Goal: Obtain resource: Obtain resource

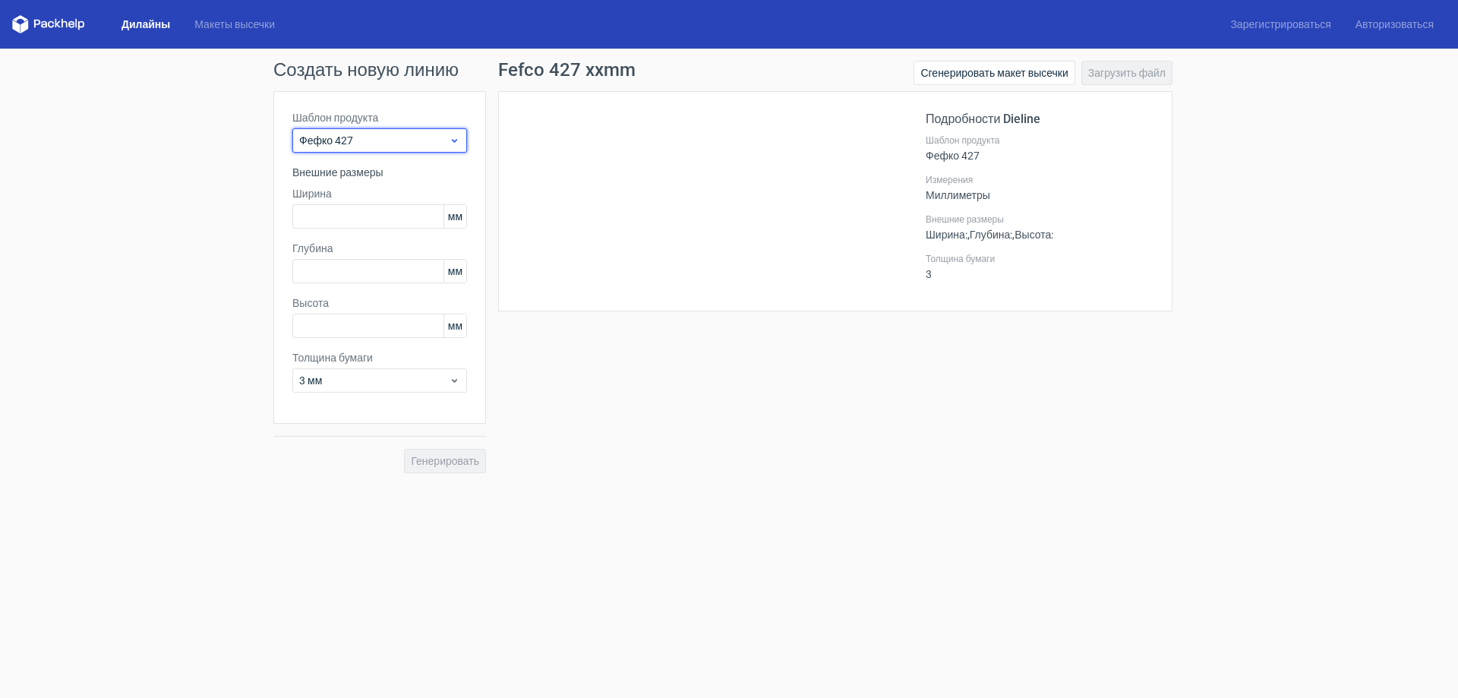
click at [453, 140] on use at bounding box center [454, 141] width 5 height 4
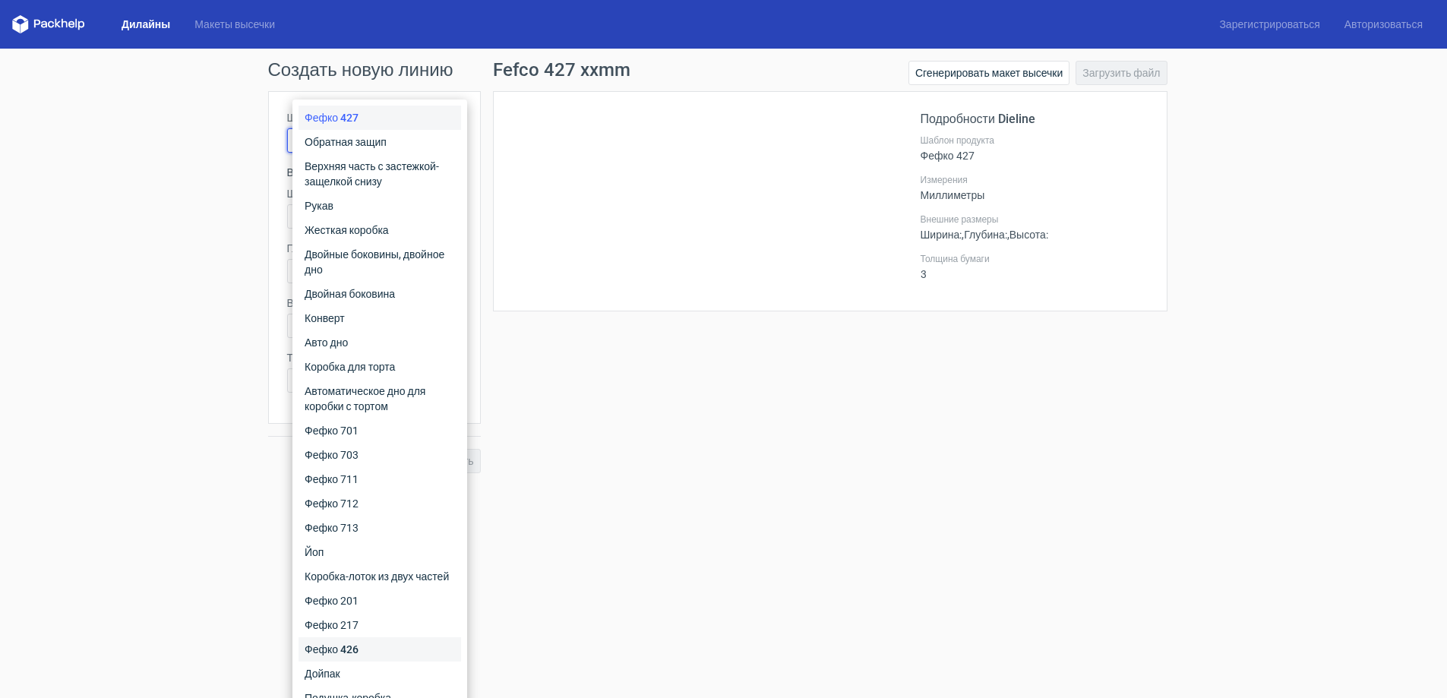
click at [358, 648] on font "Фефко 426" at bounding box center [332, 649] width 54 height 12
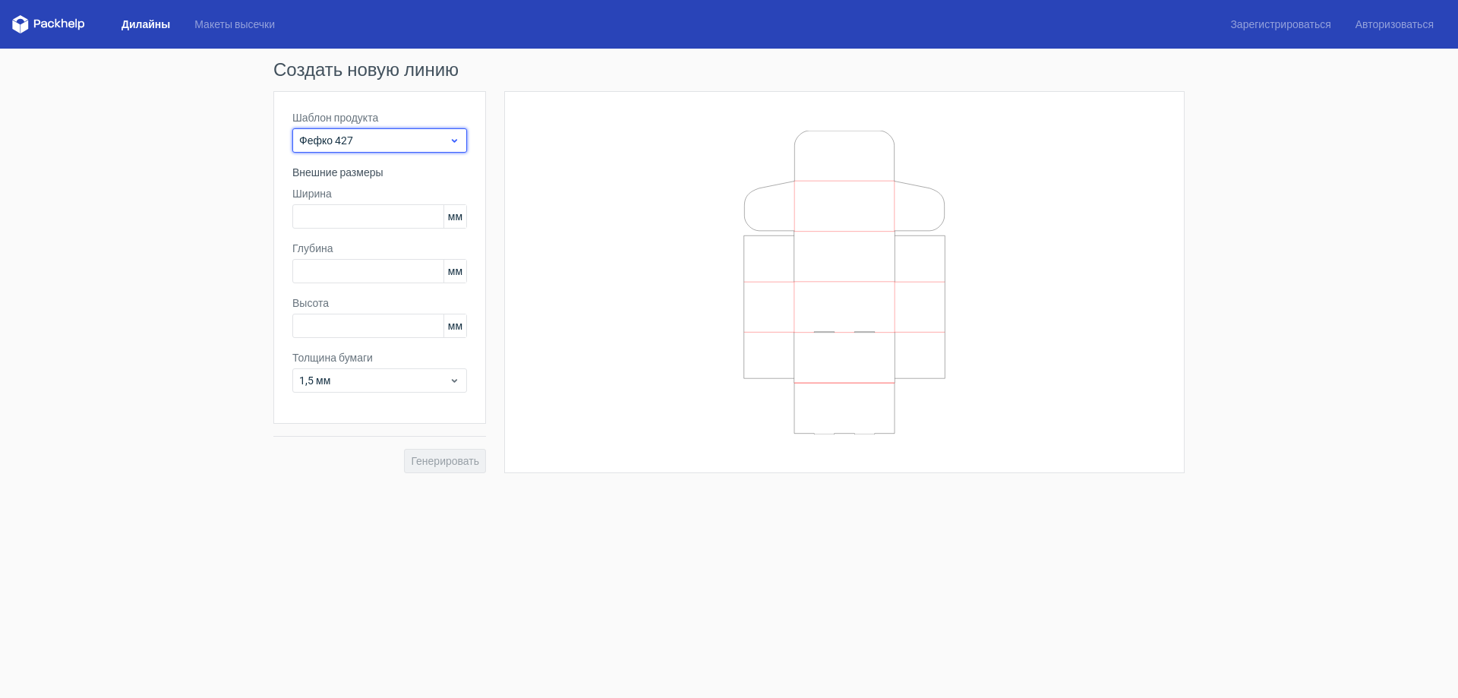
click at [461, 141] on div "Фефко 427" at bounding box center [379, 140] width 175 height 24
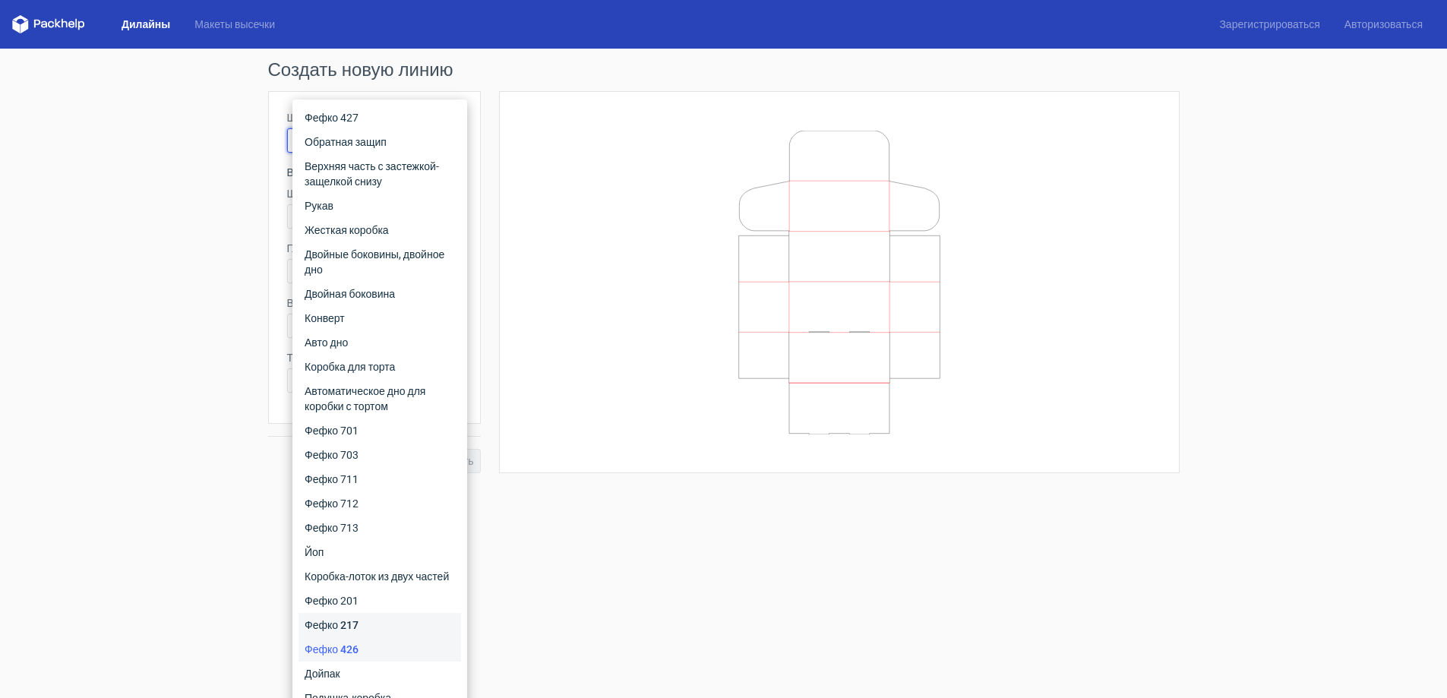
click at [377, 630] on div "Фефко 217" at bounding box center [379, 625] width 163 height 24
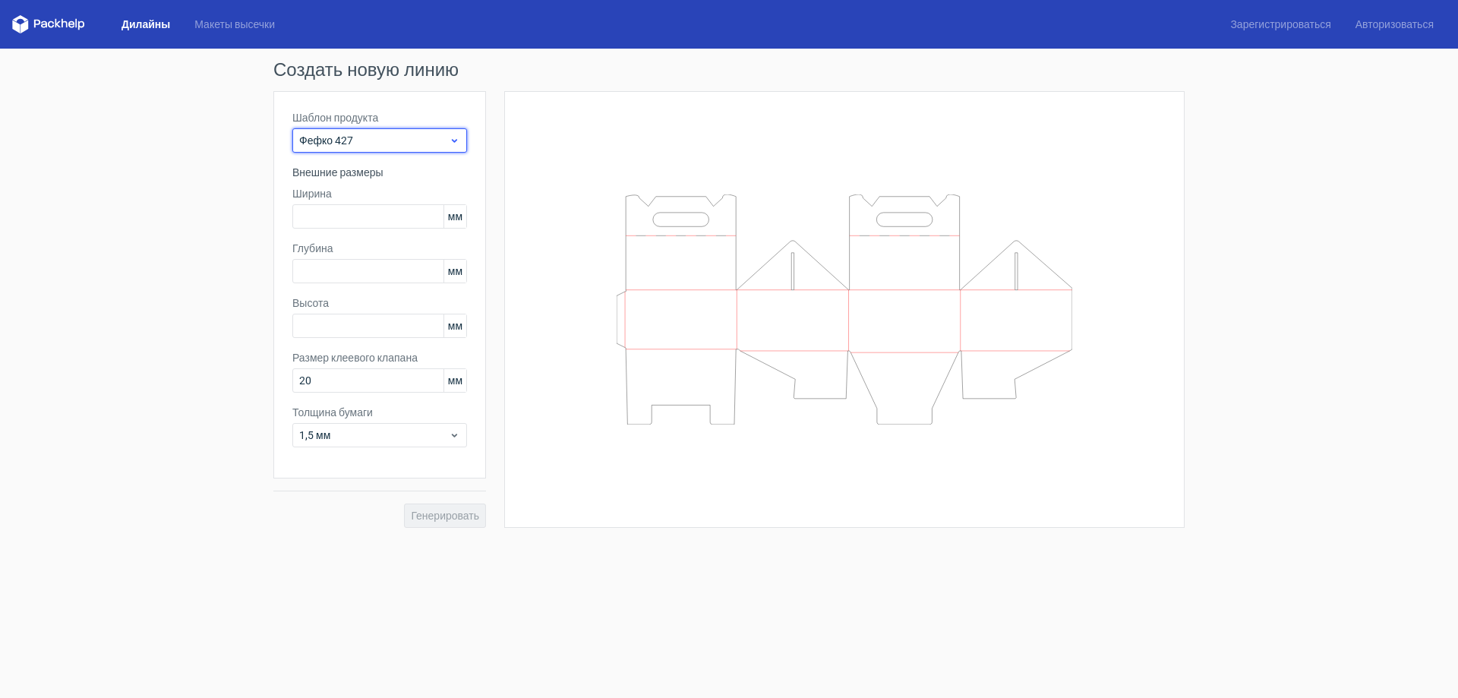
click at [453, 141] on use at bounding box center [454, 141] width 5 height 4
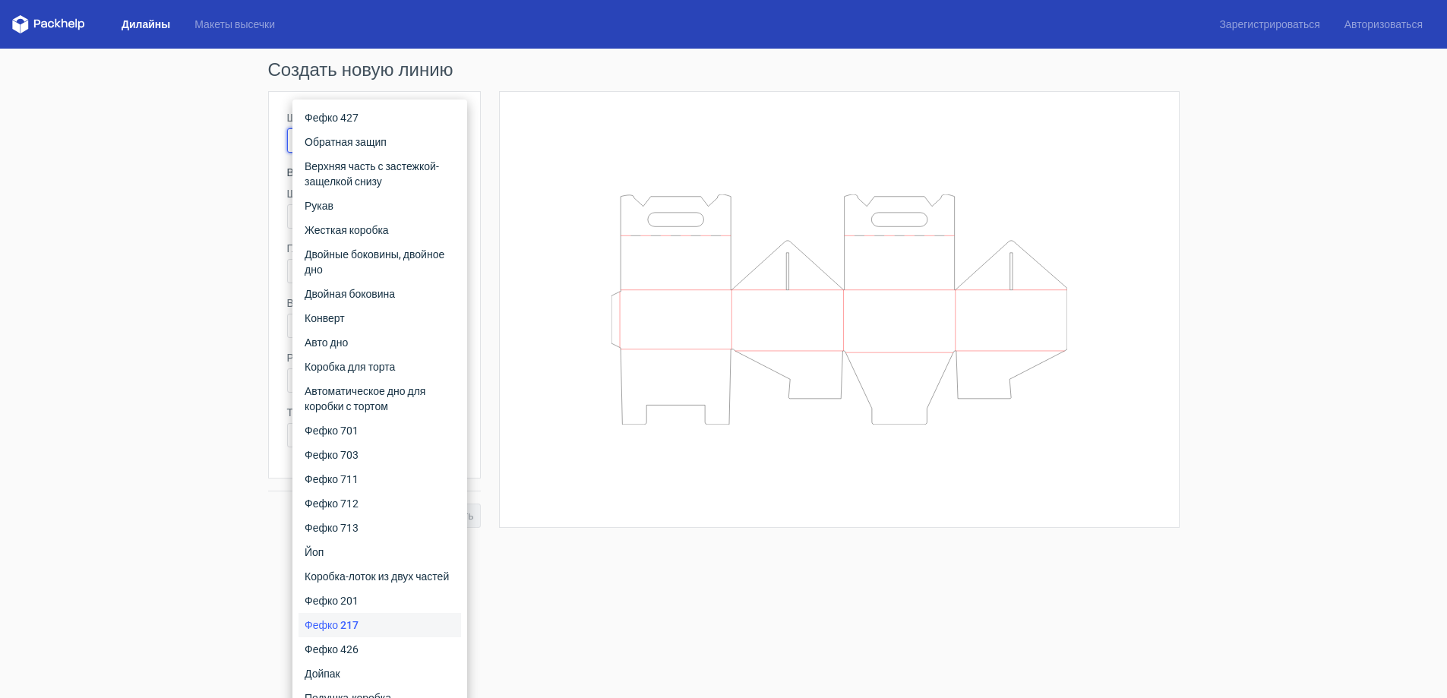
click at [146, 22] on font "Дилайны" at bounding box center [146, 24] width 49 height 12
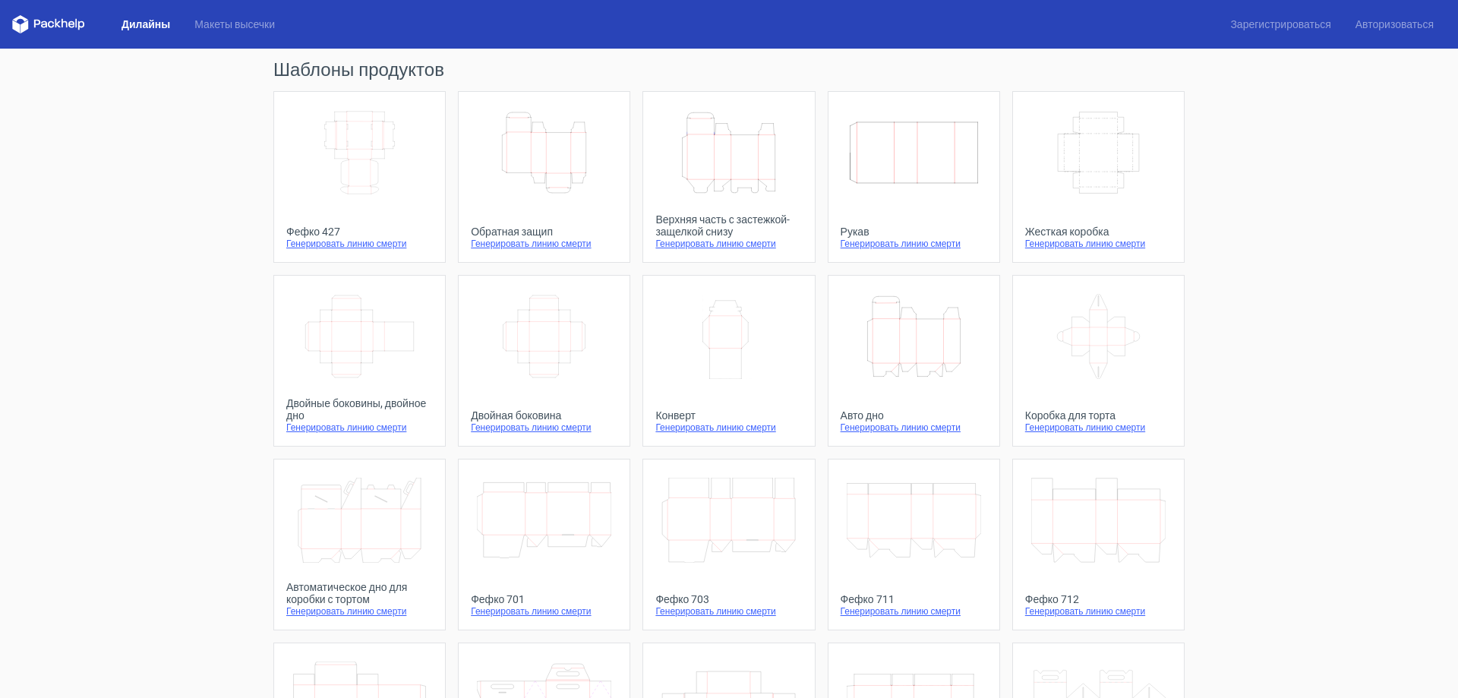
click at [359, 155] on icon "Width Depth Height" at bounding box center [359, 152] width 134 height 85
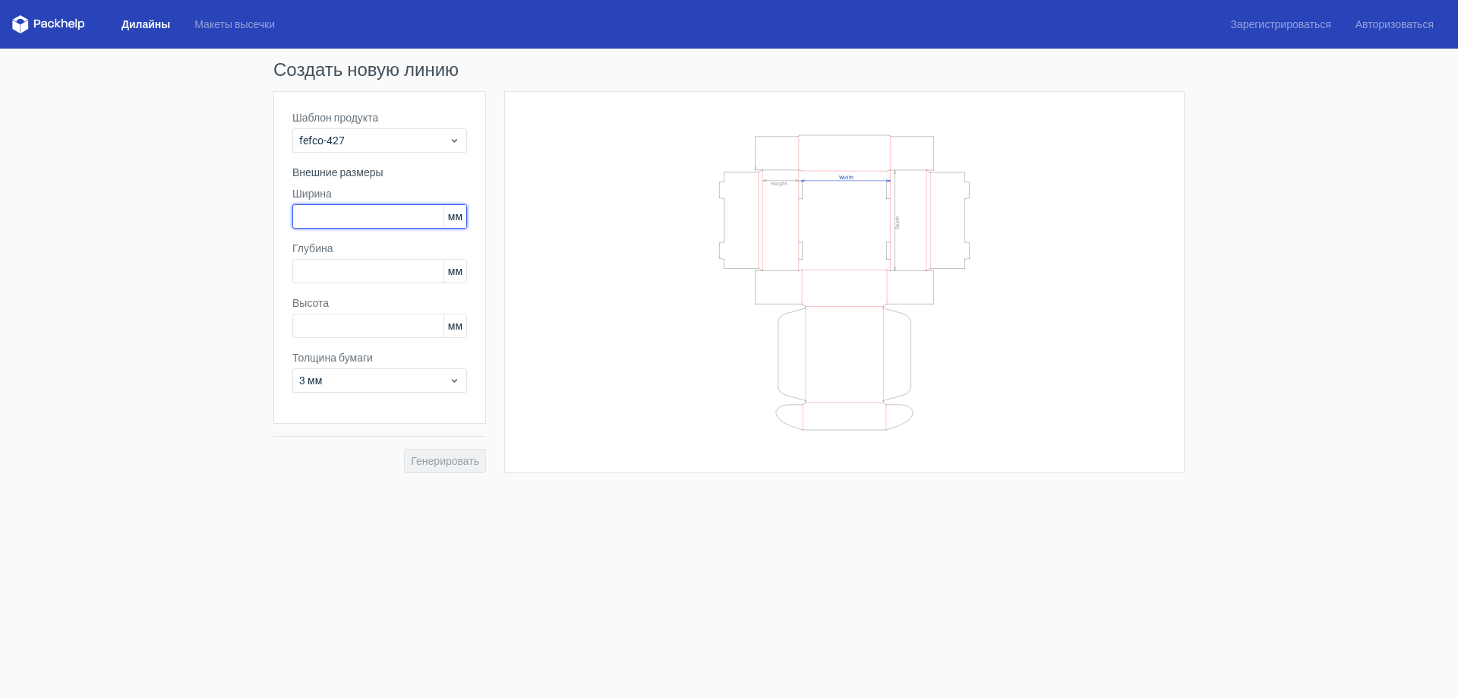
click at [388, 218] on input "text" at bounding box center [379, 216] width 175 height 24
type input "80"
click at [348, 271] on input "text" at bounding box center [379, 271] width 175 height 24
type input "89"
click at [357, 331] on input "text" at bounding box center [379, 326] width 175 height 24
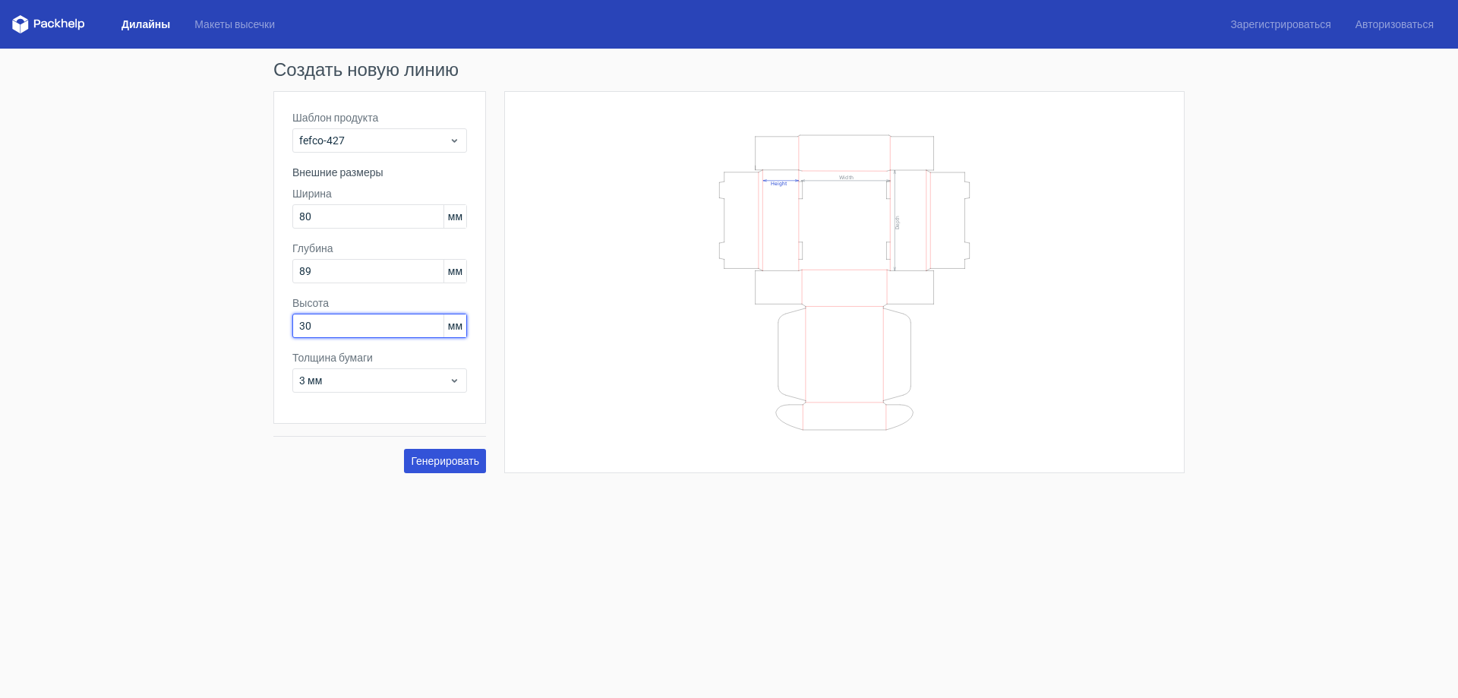
type input "30"
click at [446, 459] on font "Генерировать" at bounding box center [445, 461] width 68 height 12
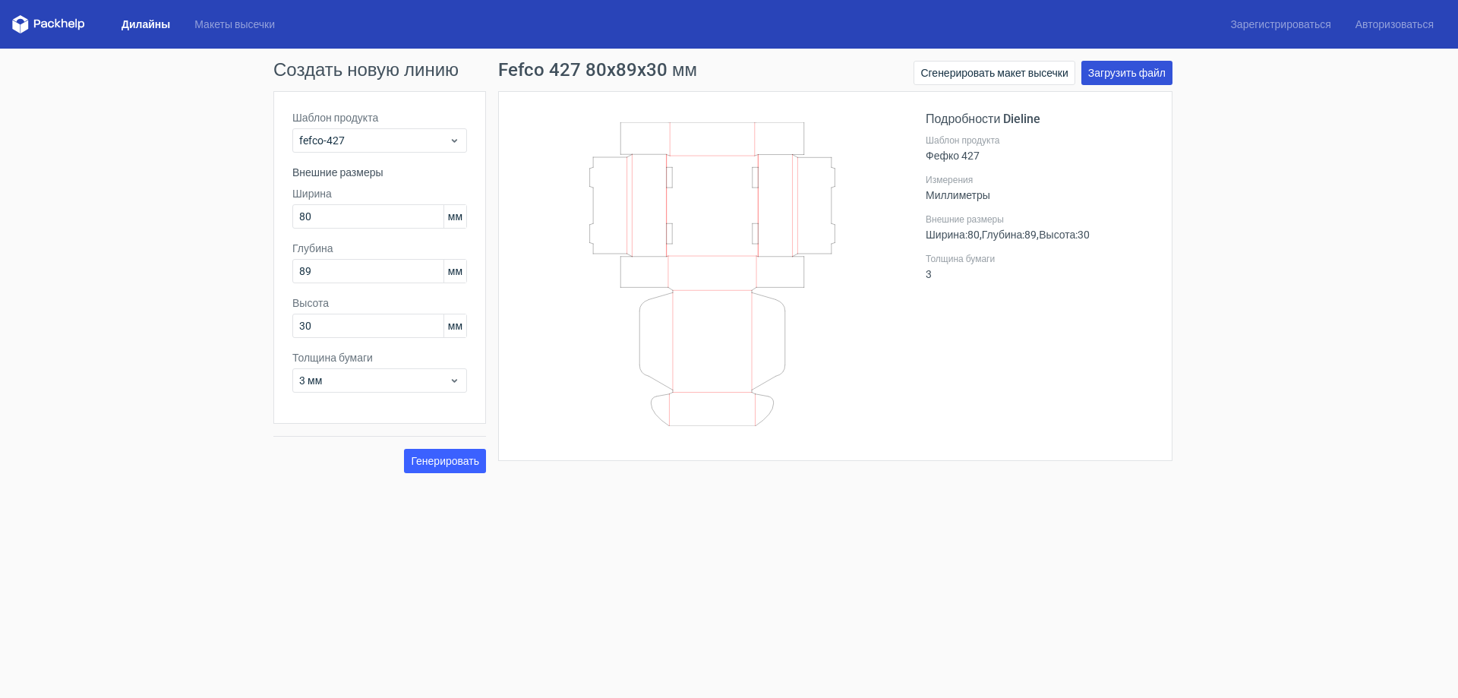
click at [1129, 72] on font "Загрузить файл" at bounding box center [1126, 73] width 77 height 12
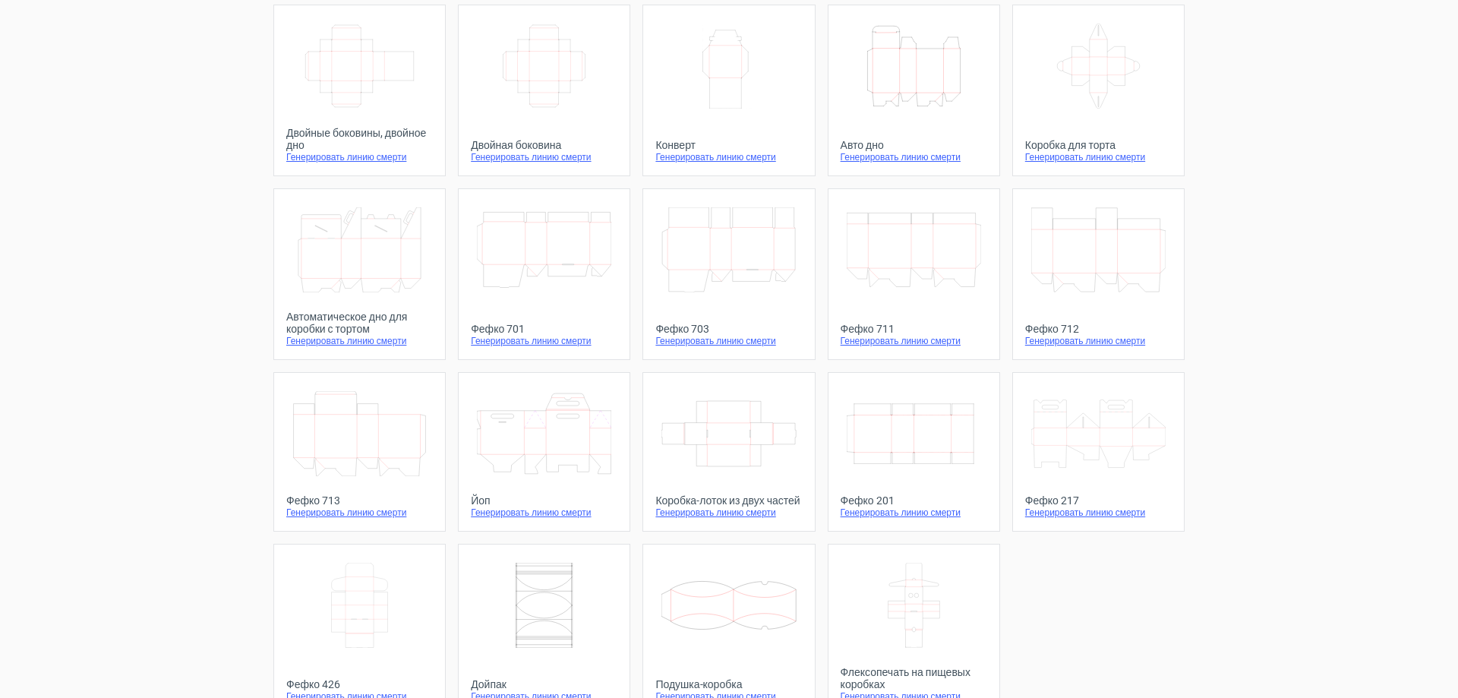
scroll to position [312, 0]
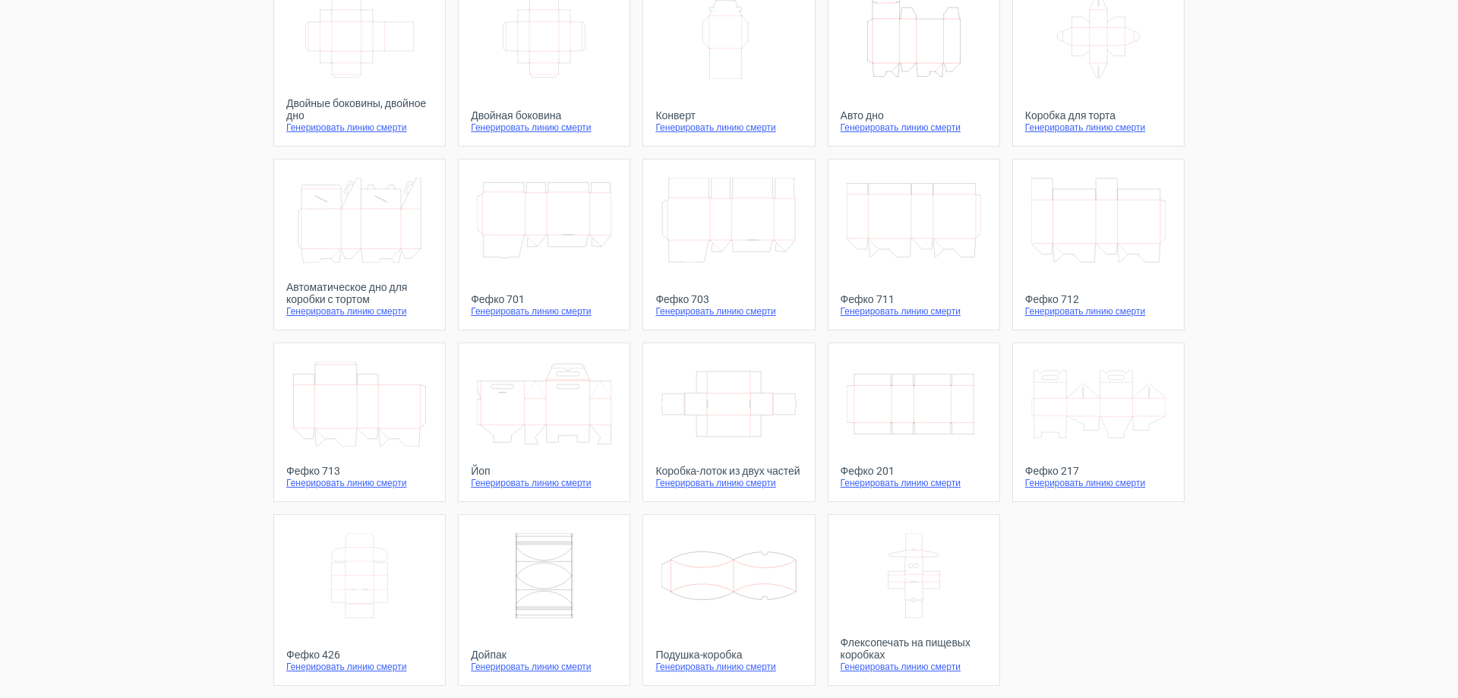
click at [358, 581] on icon at bounding box center [359, 575] width 134 height 85
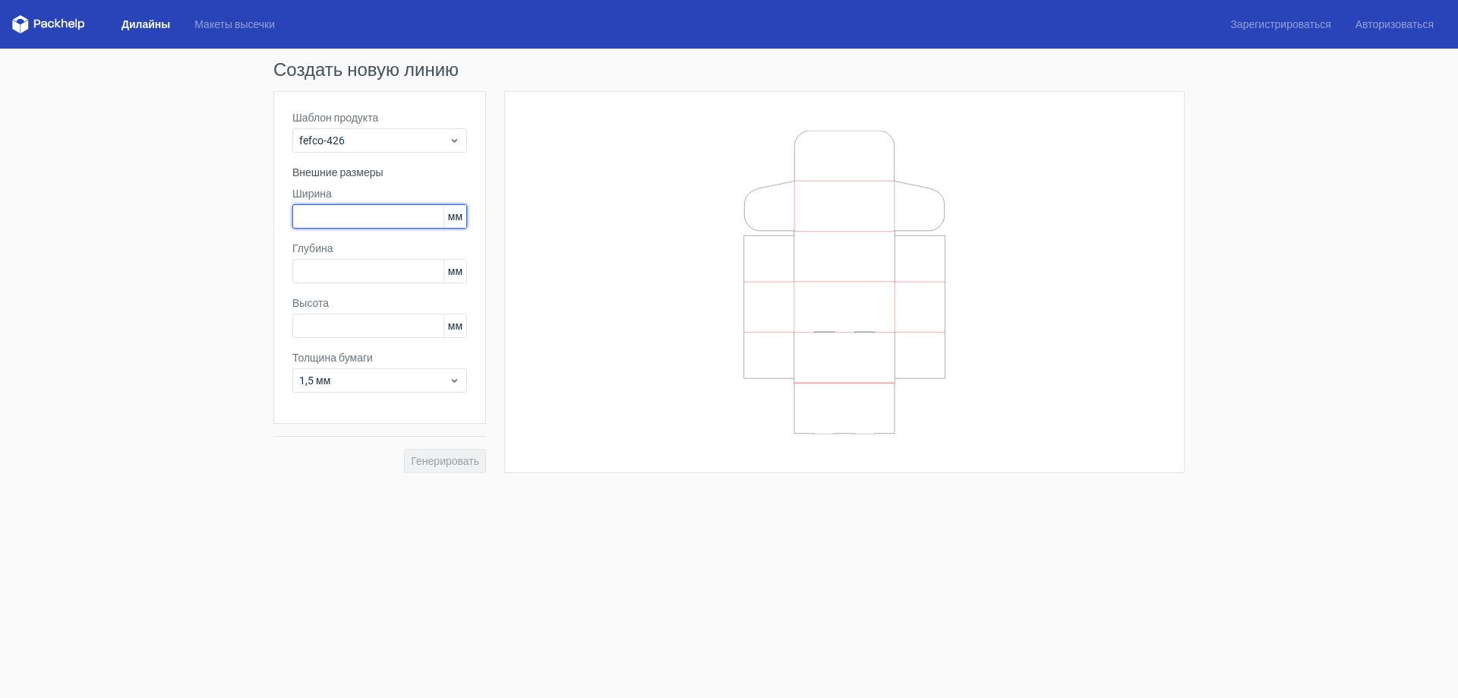
click at [371, 213] on input "text" at bounding box center [379, 216] width 175 height 24
type input "80"
click at [328, 267] on input "text" at bounding box center [379, 271] width 175 height 24
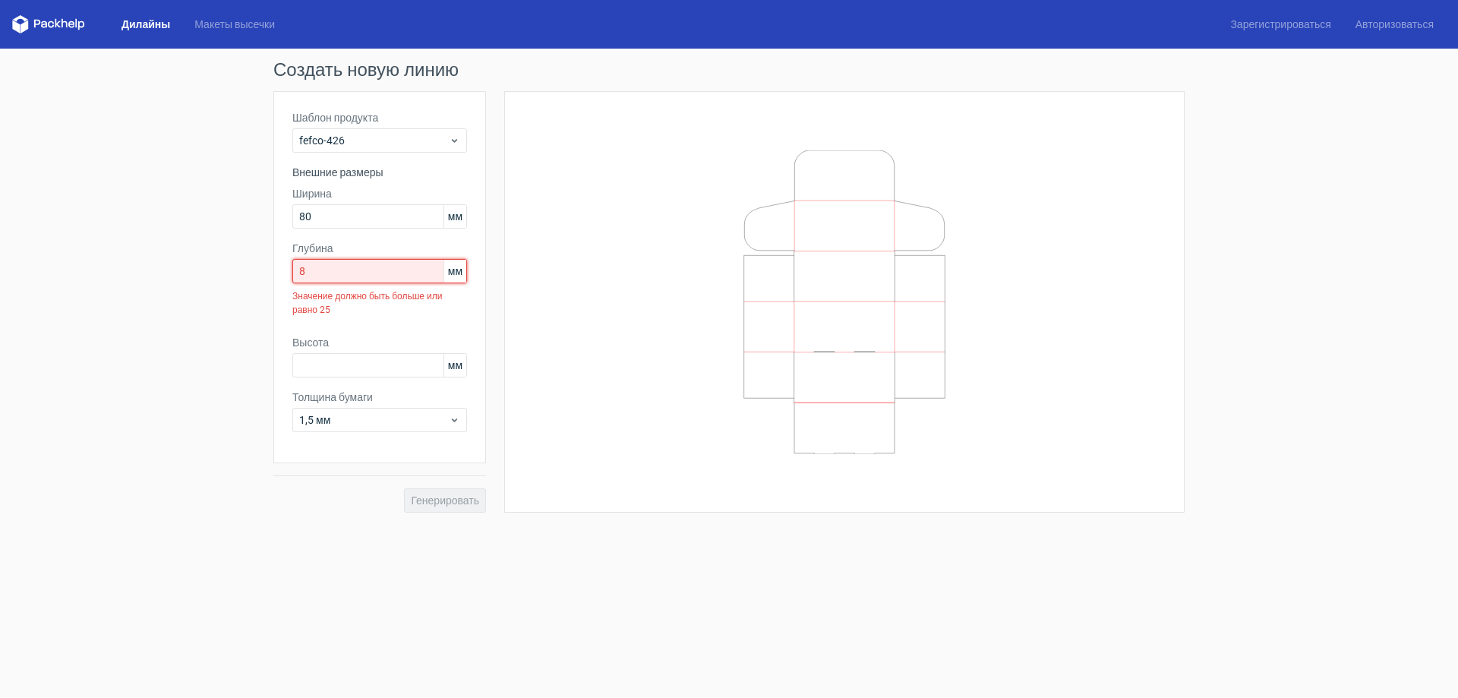
click at [336, 269] on input "8" at bounding box center [379, 271] width 175 height 24
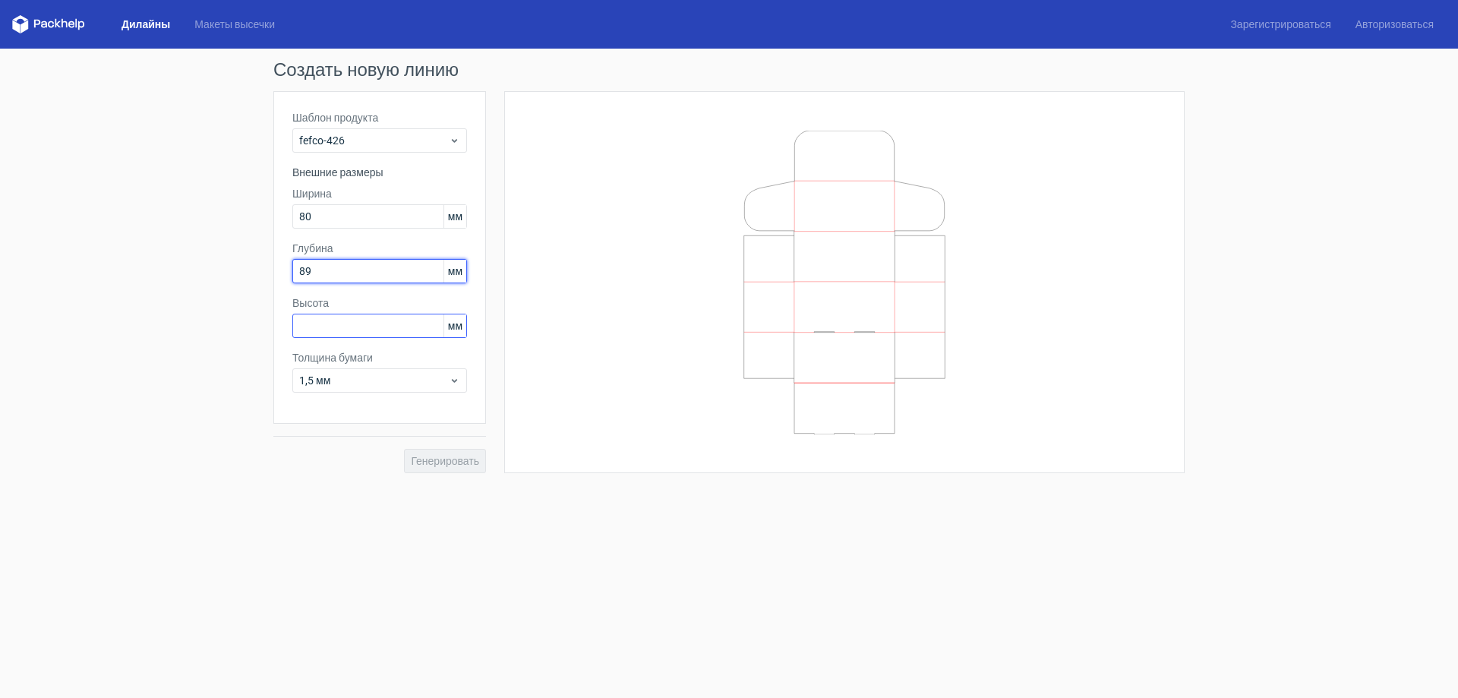
type input "89"
click at [336, 327] on input "text" at bounding box center [379, 326] width 175 height 24
type input "30"
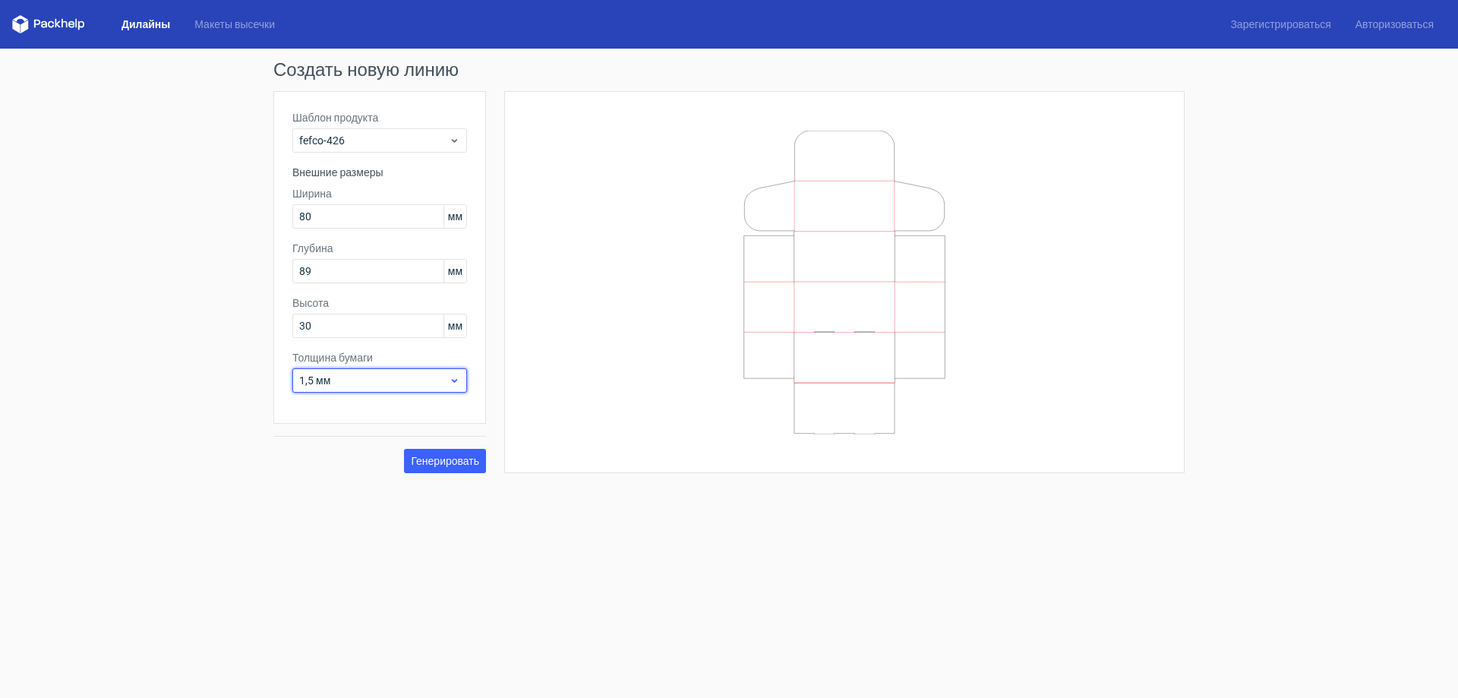
click at [446, 375] on span "1,5 мм" at bounding box center [374, 380] width 150 height 15
click at [357, 509] on div "3 мм" at bounding box center [379, 511] width 163 height 24
click at [448, 381] on span "1,5 мм" at bounding box center [374, 380] width 150 height 15
click at [345, 534] on div "4 мм" at bounding box center [379, 535] width 163 height 24
click at [412, 385] on span "1,5 мм" at bounding box center [374, 380] width 150 height 15
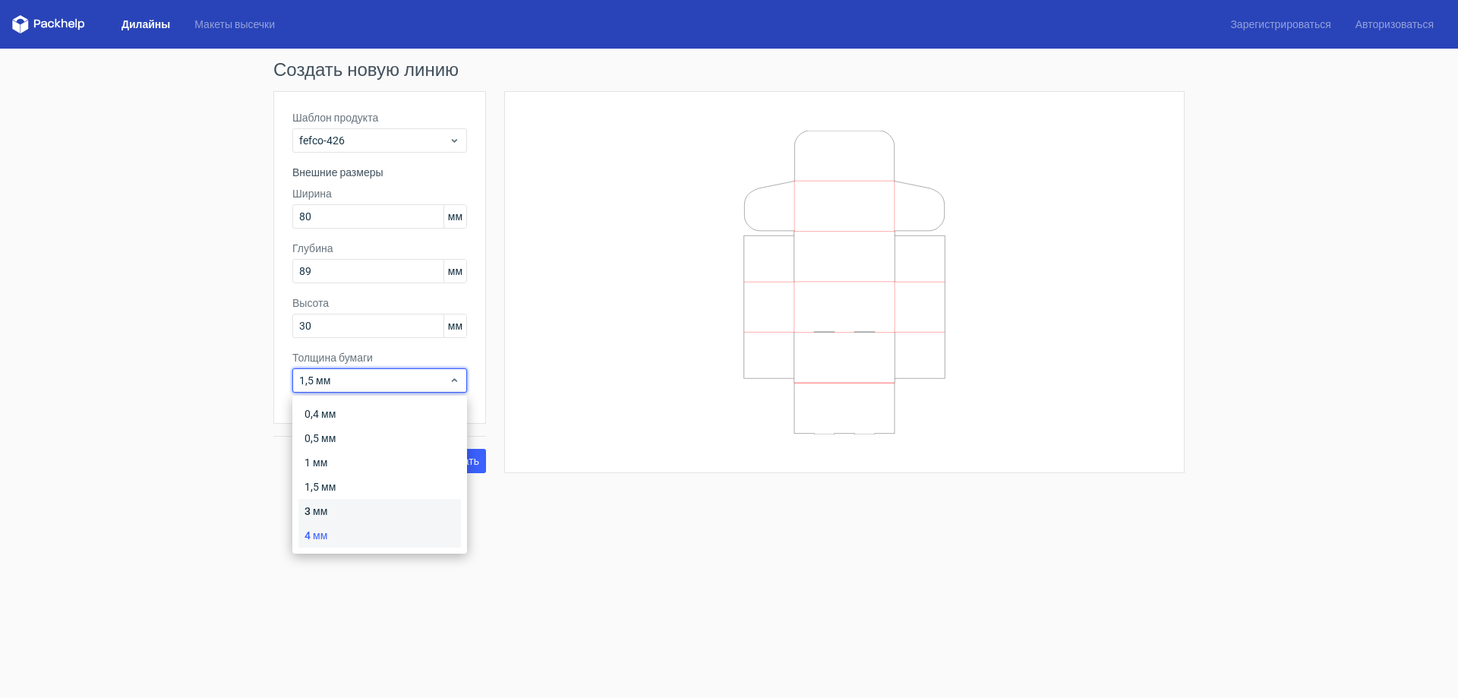
click at [327, 513] on font "3 мм" at bounding box center [316, 511] width 23 height 12
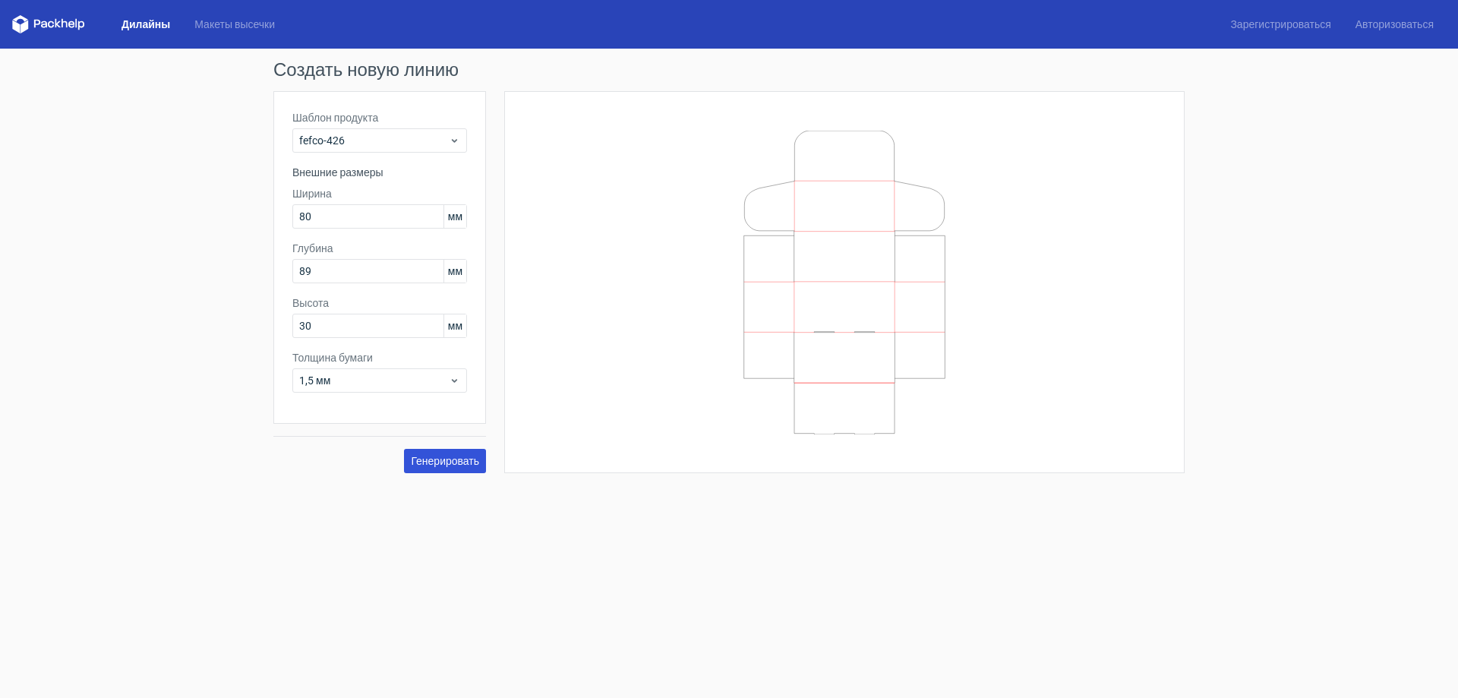
click at [430, 459] on font "Генерировать" at bounding box center [445, 461] width 68 height 12
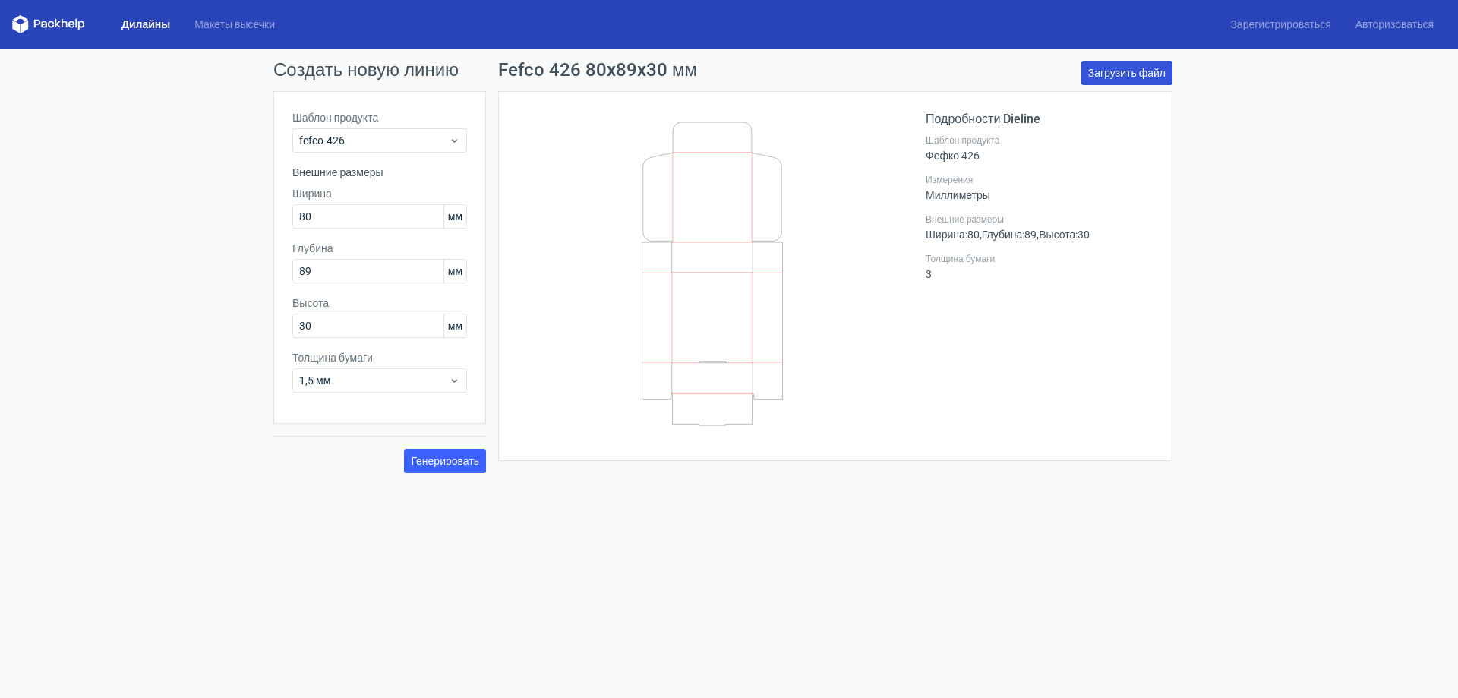
click at [1124, 73] on font "Загрузить файл" at bounding box center [1126, 73] width 77 height 12
